Goal: Information Seeking & Learning: Learn about a topic

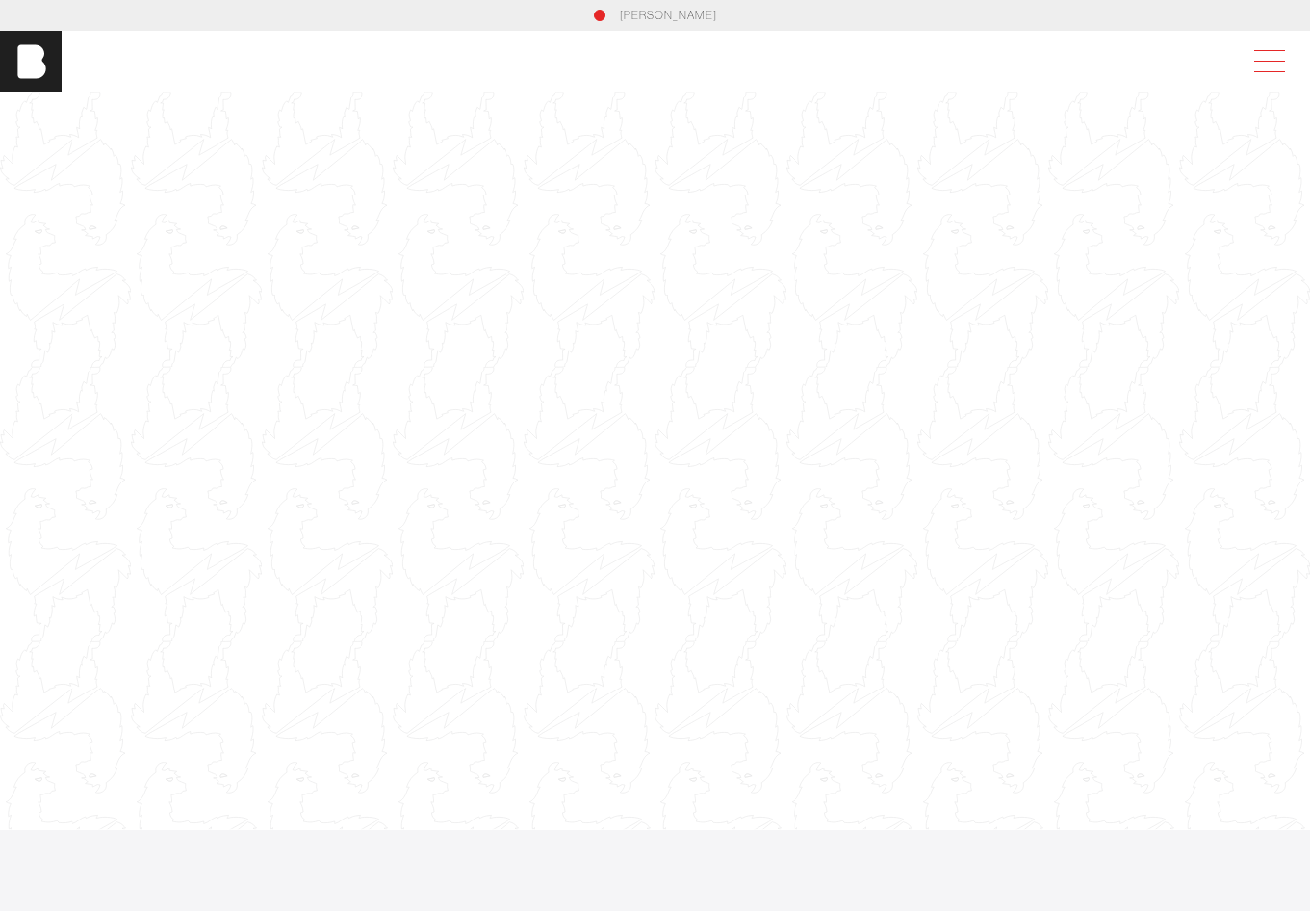
click at [1285, 55] on span at bounding box center [1266, 61] width 44 height 35
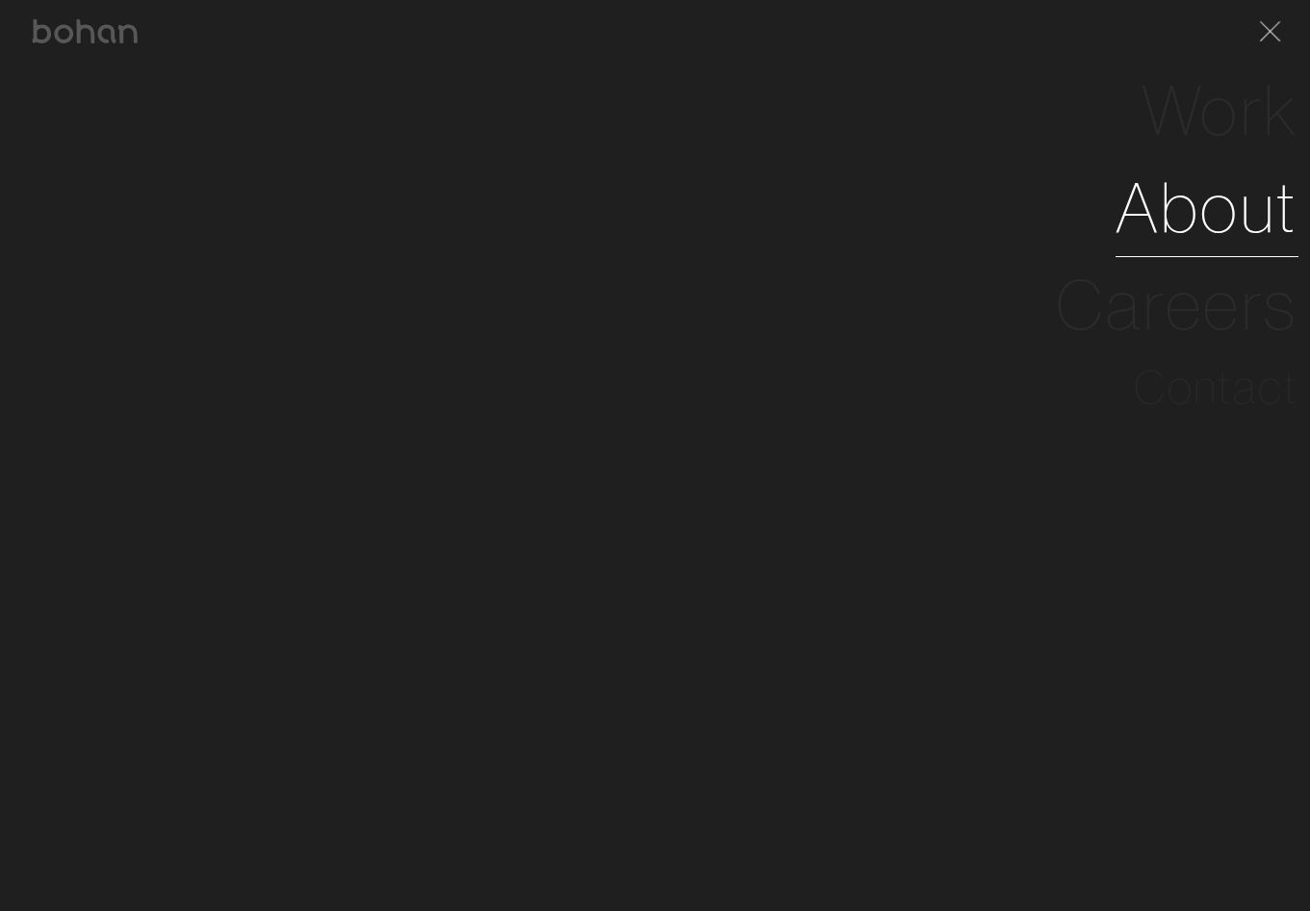
click at [1258, 196] on link "About" at bounding box center [1207, 207] width 183 height 97
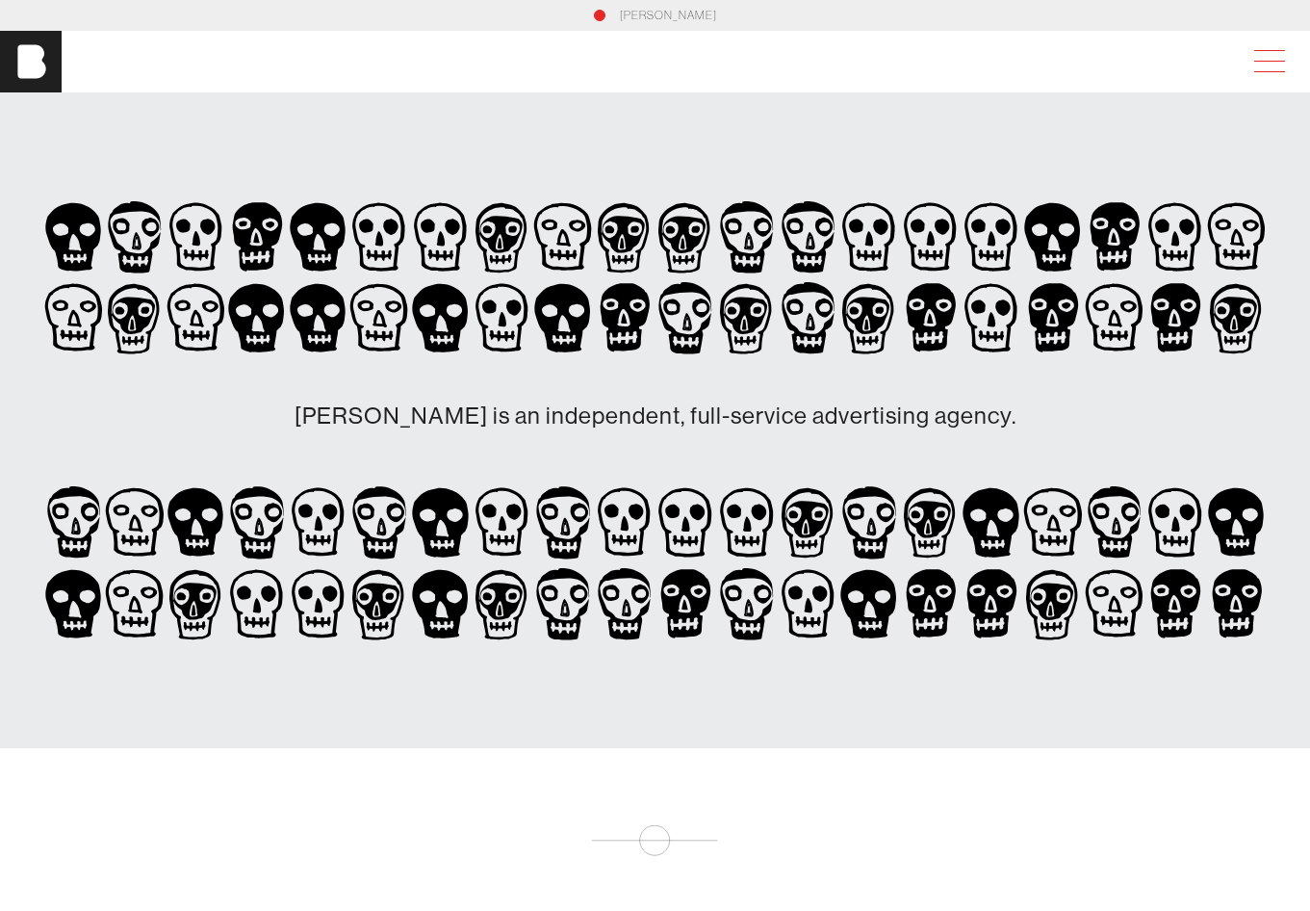
click at [1271, 55] on span at bounding box center [1266, 61] width 44 height 35
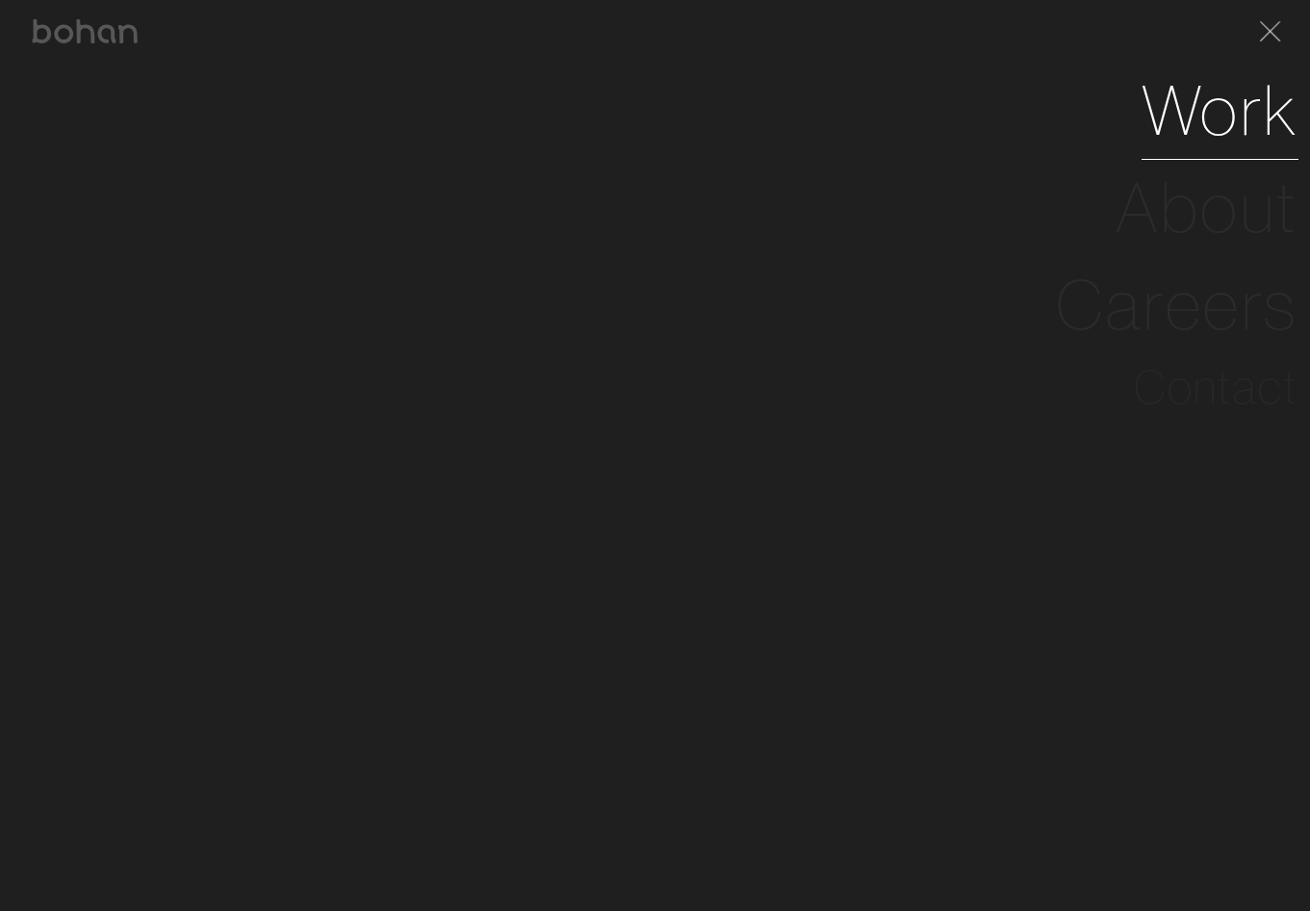
click at [1209, 100] on link "Work" at bounding box center [1220, 110] width 157 height 97
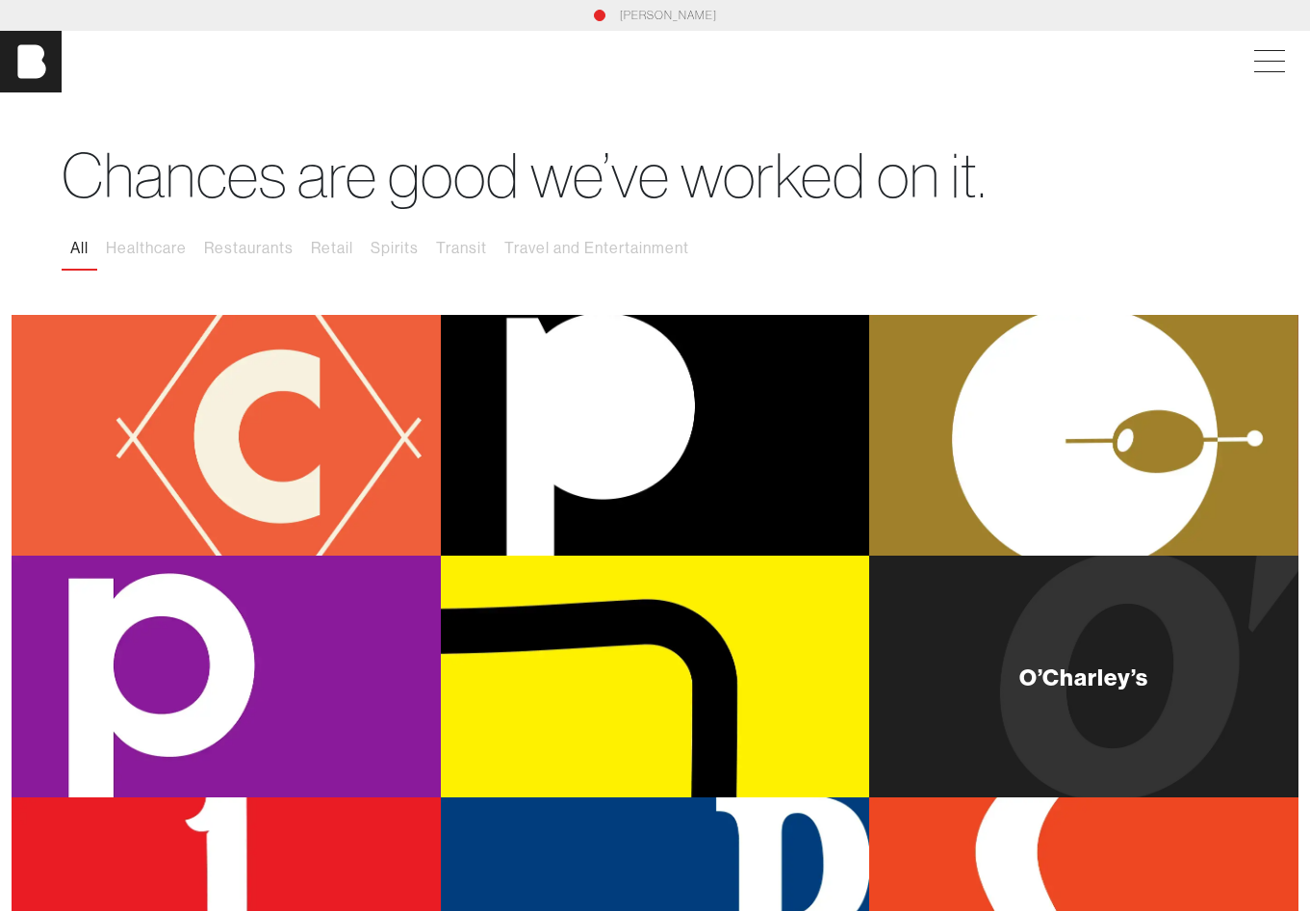
click at [999, 640] on div "O’Charley’s" at bounding box center [1083, 676] width 429 height 242
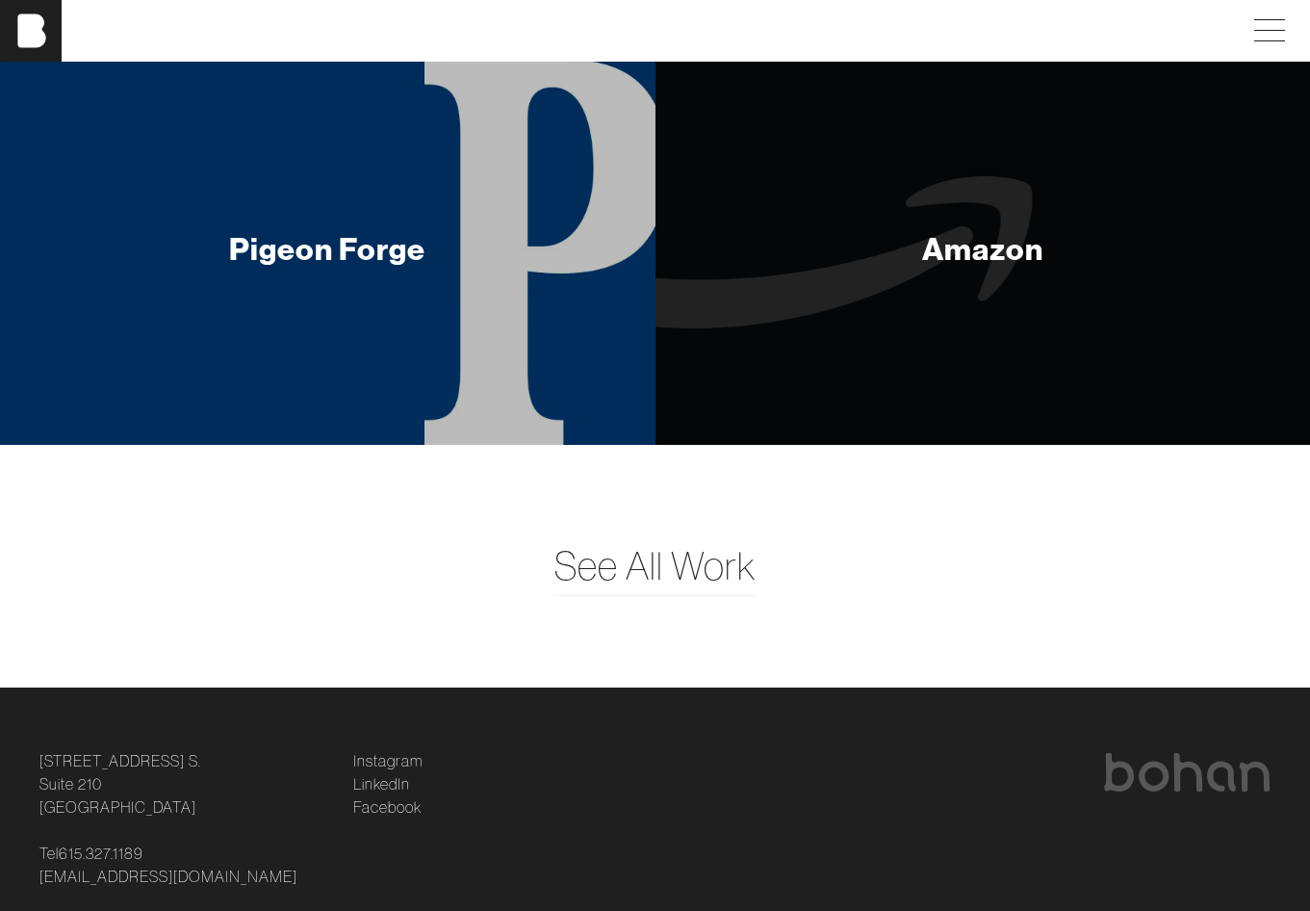
scroll to position [8924, 0]
